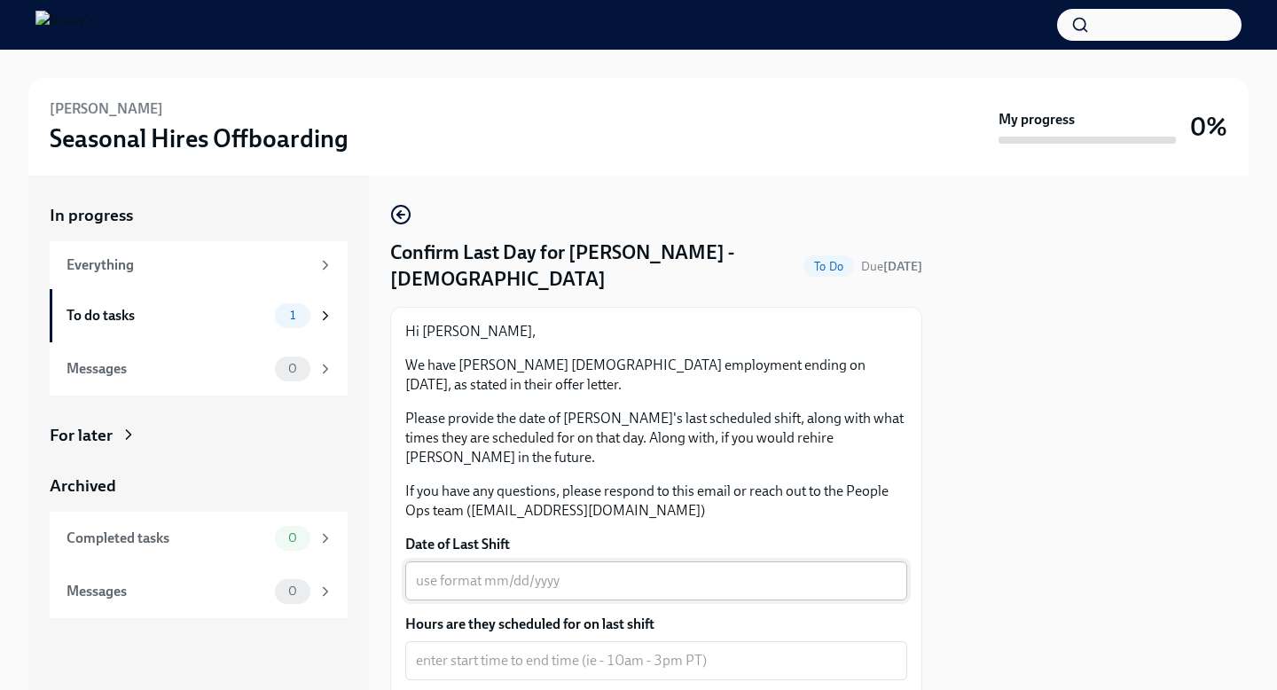
click at [438, 570] on textarea "Date of Last Shift" at bounding box center [656, 580] width 481 height 21
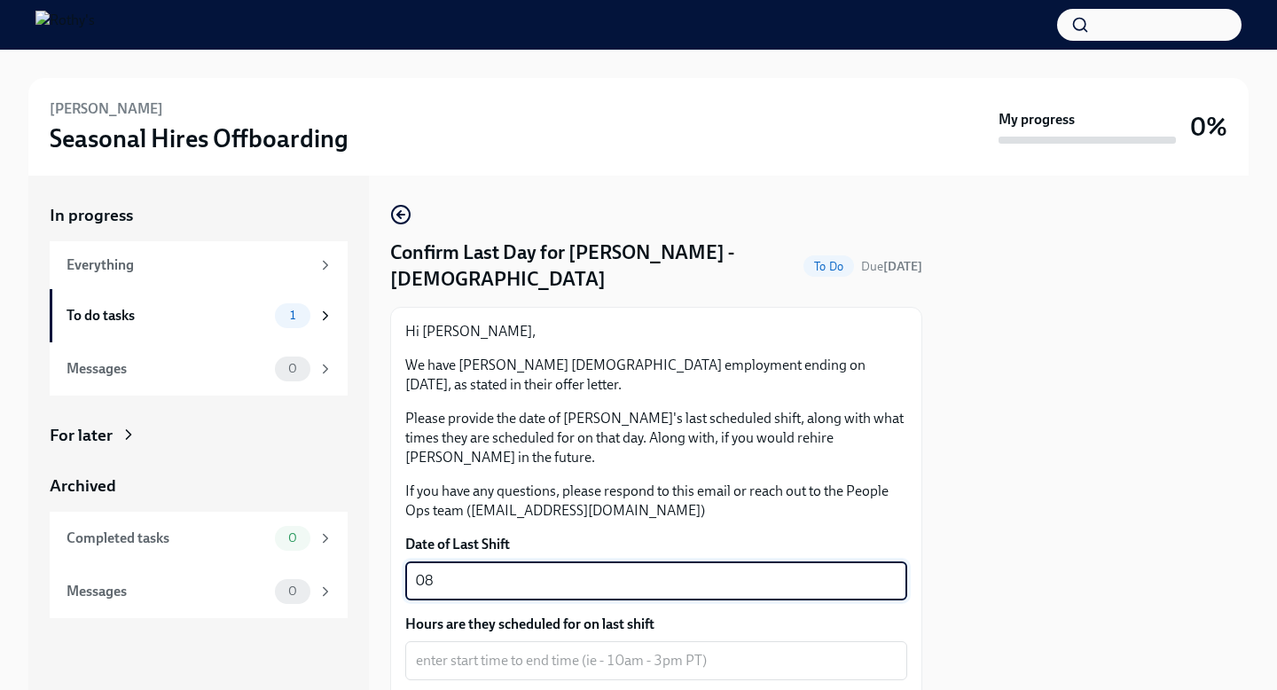
type textarea "0"
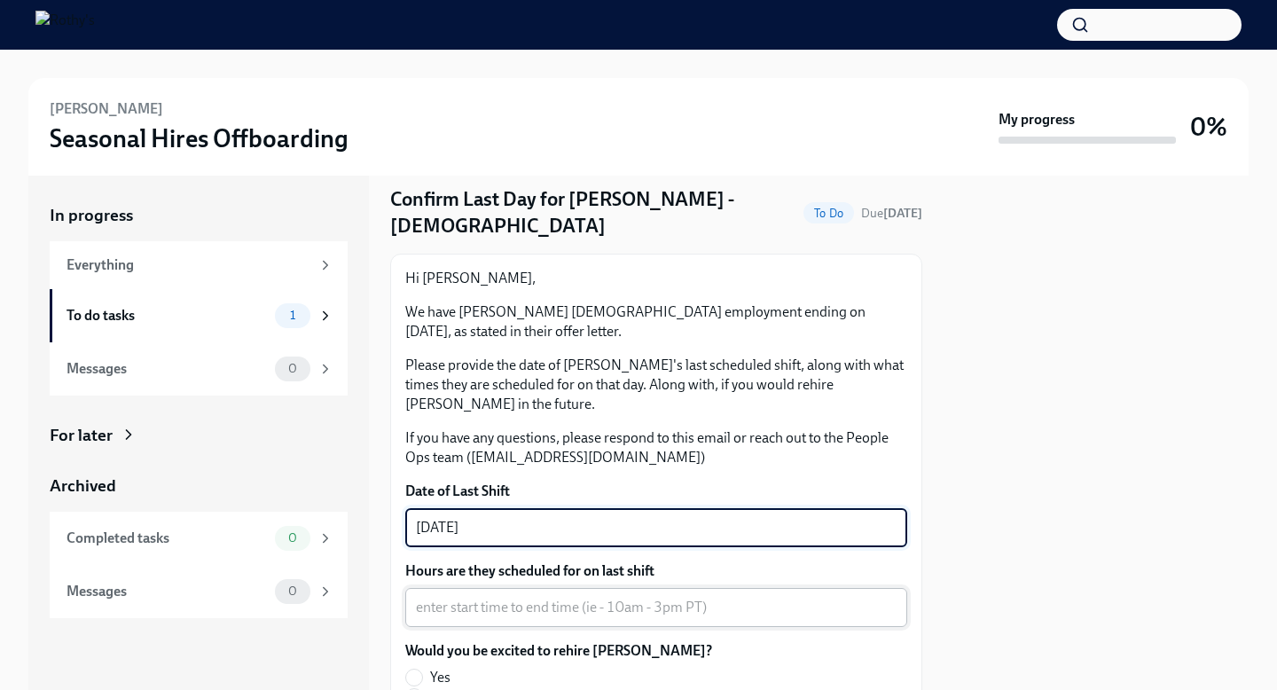
type textarea "08/17/2025"
click at [433, 597] on textarea "Hours are they scheduled for on last shift" at bounding box center [656, 607] width 481 height 21
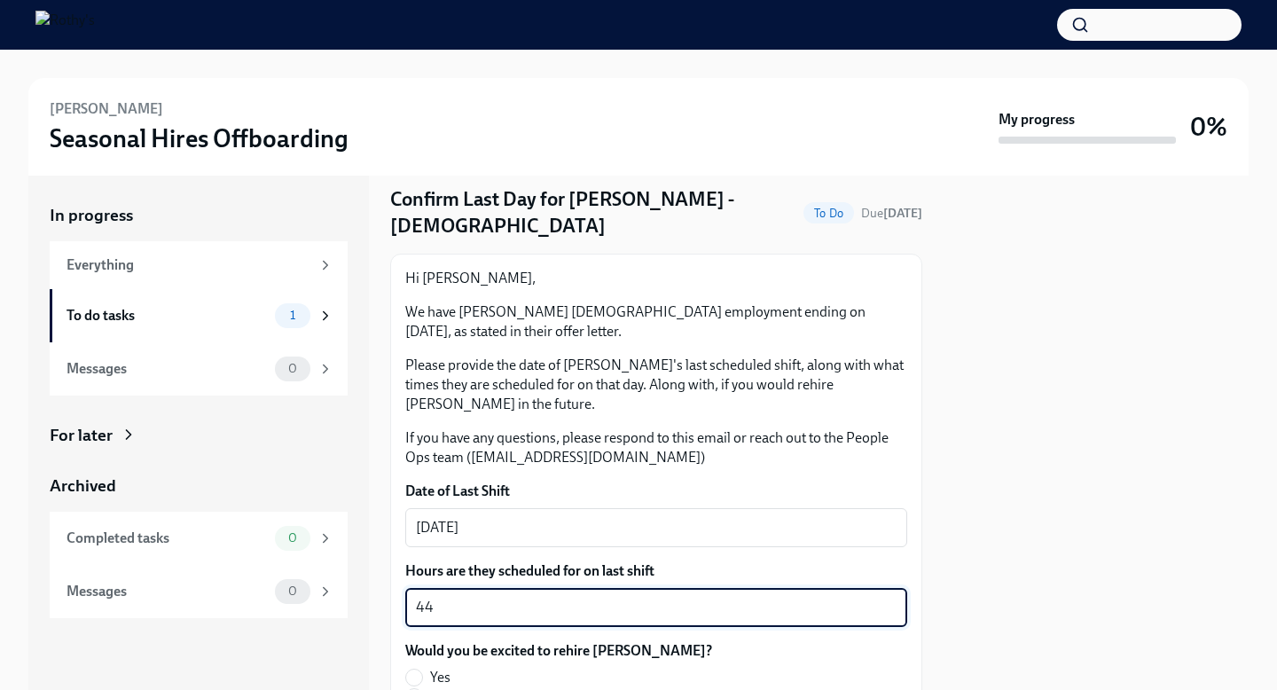
type textarea "4"
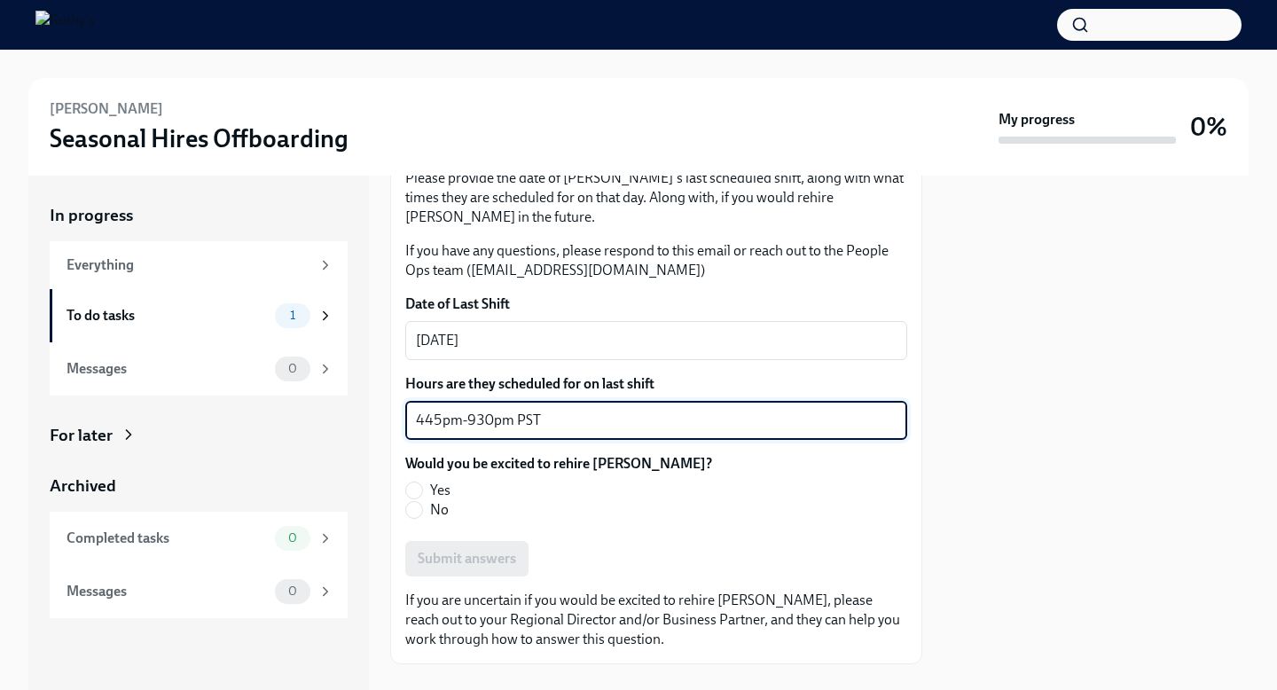
scroll to position [252, 0]
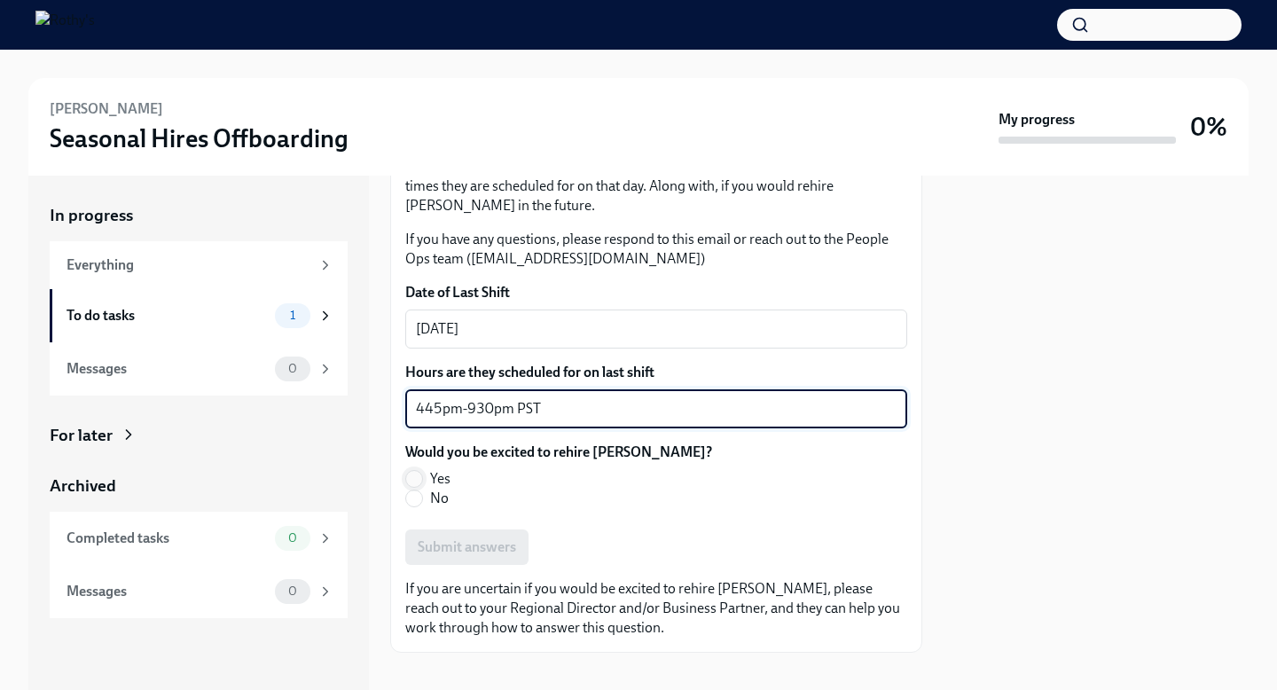
type textarea "445pm-930pm PST"
click at [420, 471] on input "Yes" at bounding box center [414, 479] width 16 height 16
radio input "true"
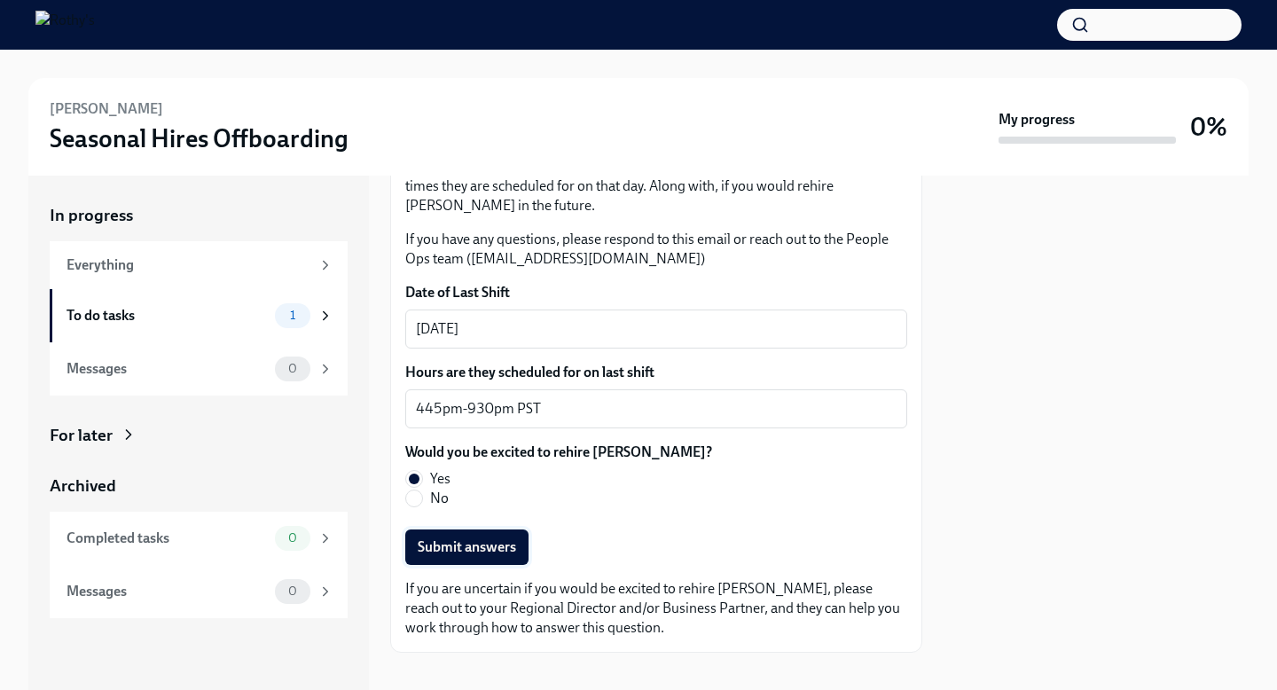
click at [465, 538] on span "Submit answers" at bounding box center [467, 547] width 98 height 18
